Goal: Check status: Check status

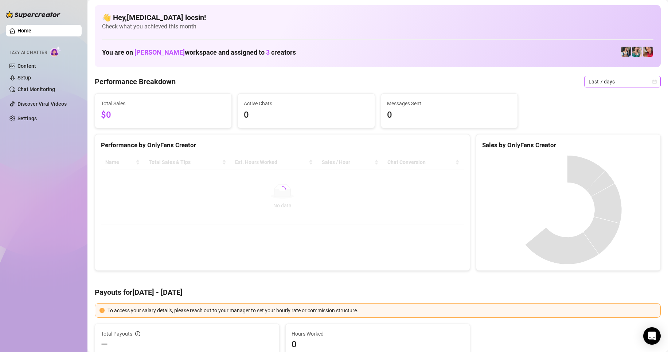
click at [606, 81] on span "Last 7 days" at bounding box center [622, 81] width 68 height 11
click at [595, 143] on div "Custom date" at bounding box center [615, 143] width 65 height 8
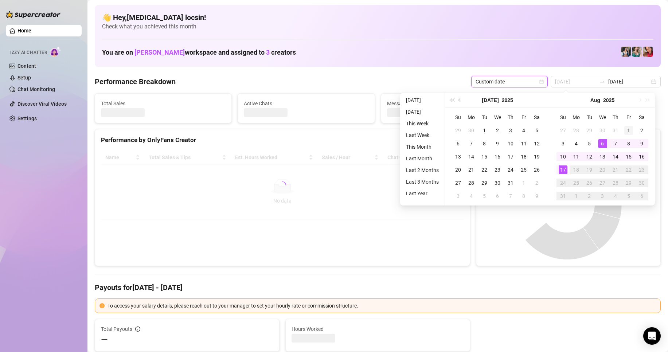
type input "[DATE]"
click at [628, 129] on div "1" at bounding box center [628, 130] width 9 height 9
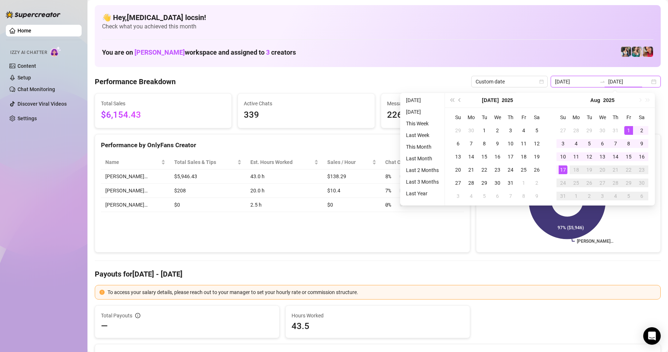
type input "[DATE]"
click at [564, 169] on div "17" at bounding box center [562, 169] width 9 height 9
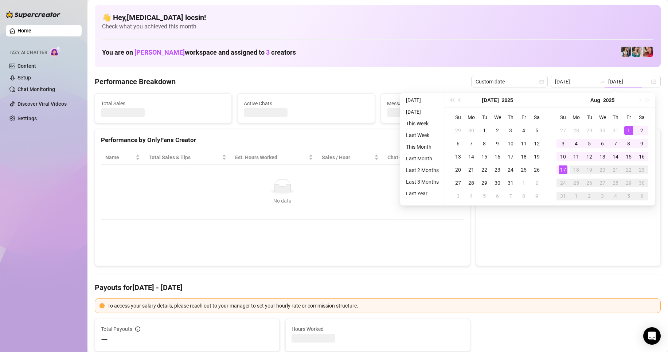
type input "[DATE]"
